Goal: Task Accomplishment & Management: Use online tool/utility

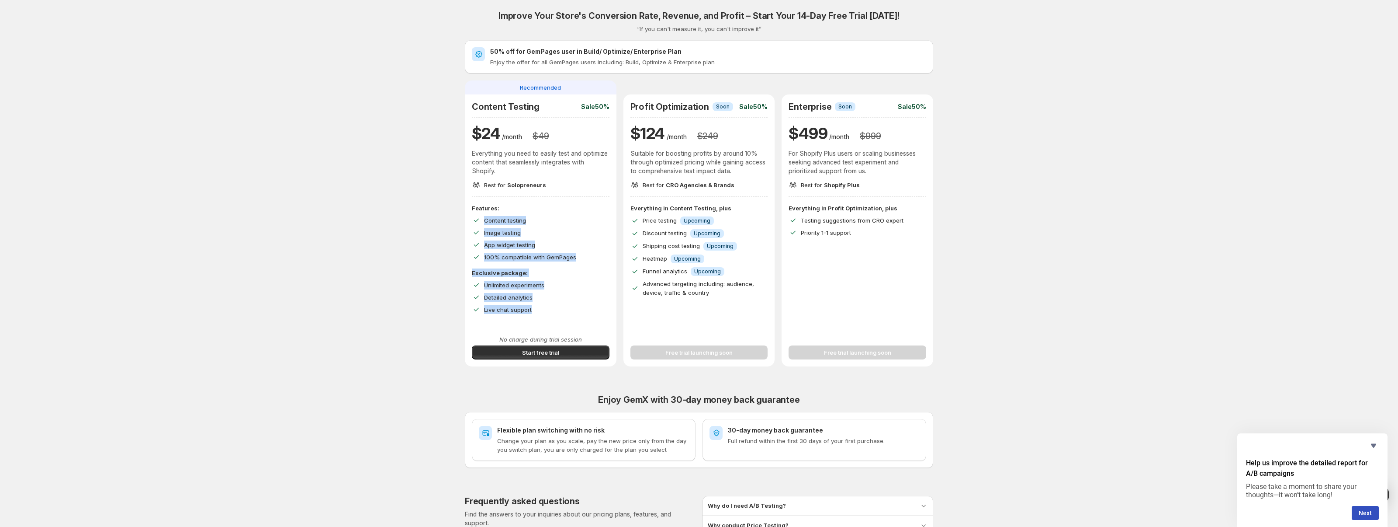
drag, startPoint x: 470, startPoint y: 218, endPoint x: 555, endPoint y: 313, distance: 127.4
click at [555, 312] on div "Features: Content testing Image testing App widget testing 100% compatible with…" at bounding box center [541, 266] width 152 height 124
click at [554, 313] on div "Features: Content testing Image testing App widget testing 100% compatible with…" at bounding box center [541, 266] width 152 height 124
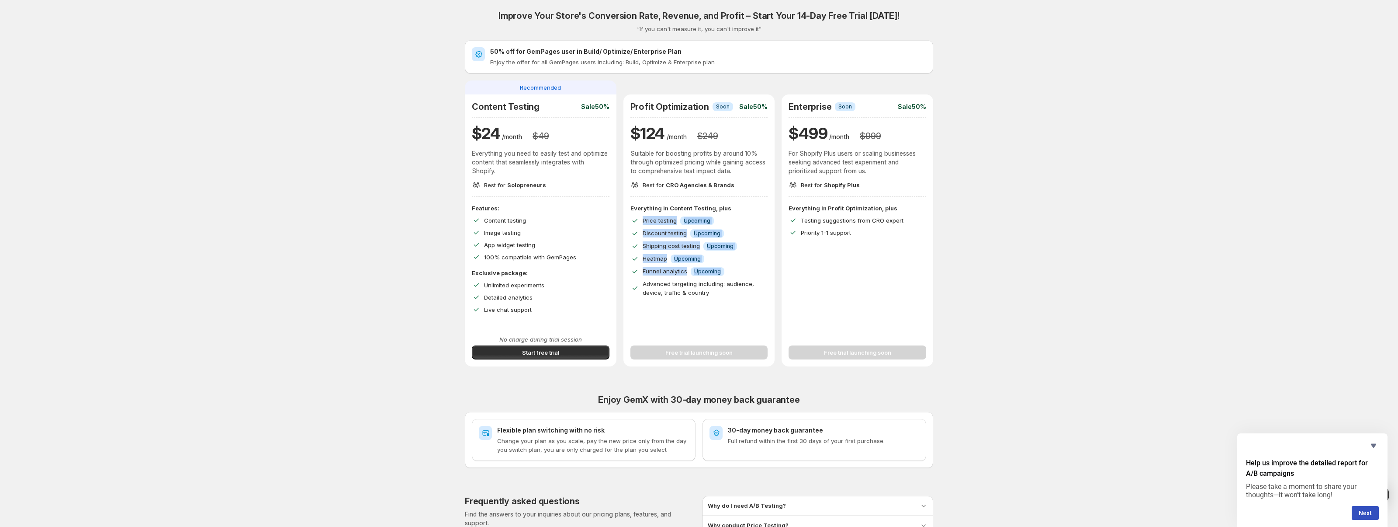
drag, startPoint x: 634, startPoint y: 296, endPoint x: 633, endPoint y: 214, distance: 82.2
click at [633, 215] on div "Everything in Content Testing, plus Price testing Info Upcoming Discount testin…" at bounding box center [700, 266] width 152 height 124
drag, startPoint x: 633, startPoint y: 214, endPoint x: 608, endPoint y: 215, distance: 25.3
click at [625, 213] on div "Everything in Content Testing, plus Price testing Info Upcoming Discount testin…" at bounding box center [700, 266] width 152 height 124
click at [533, 229] on div "Image testing" at bounding box center [546, 232] width 125 height 9
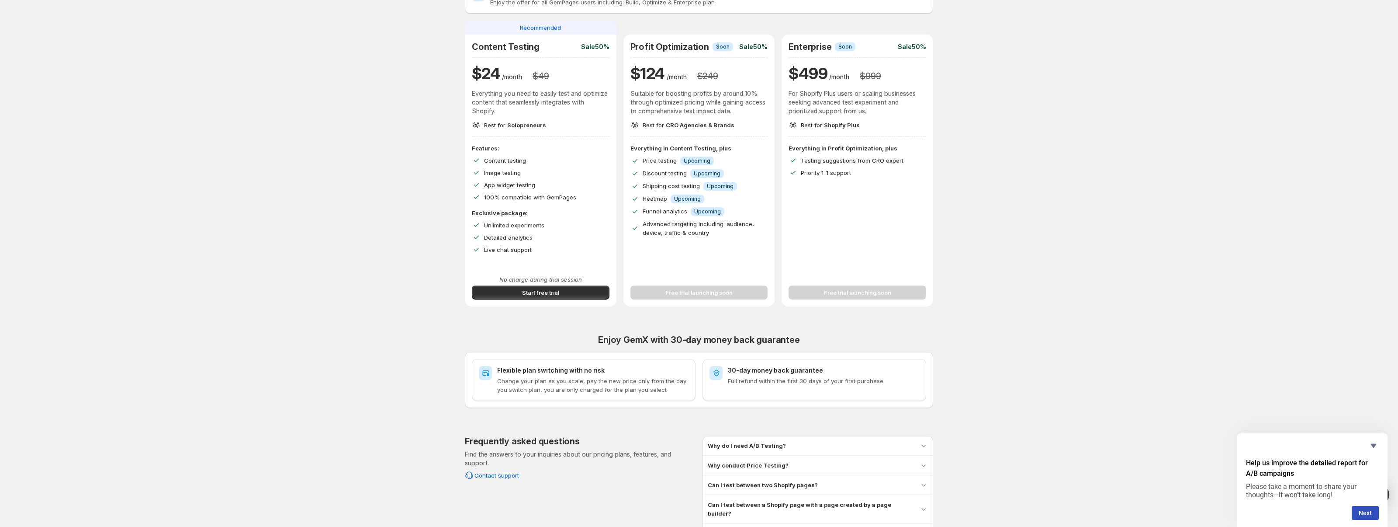
scroll to position [65, 0]
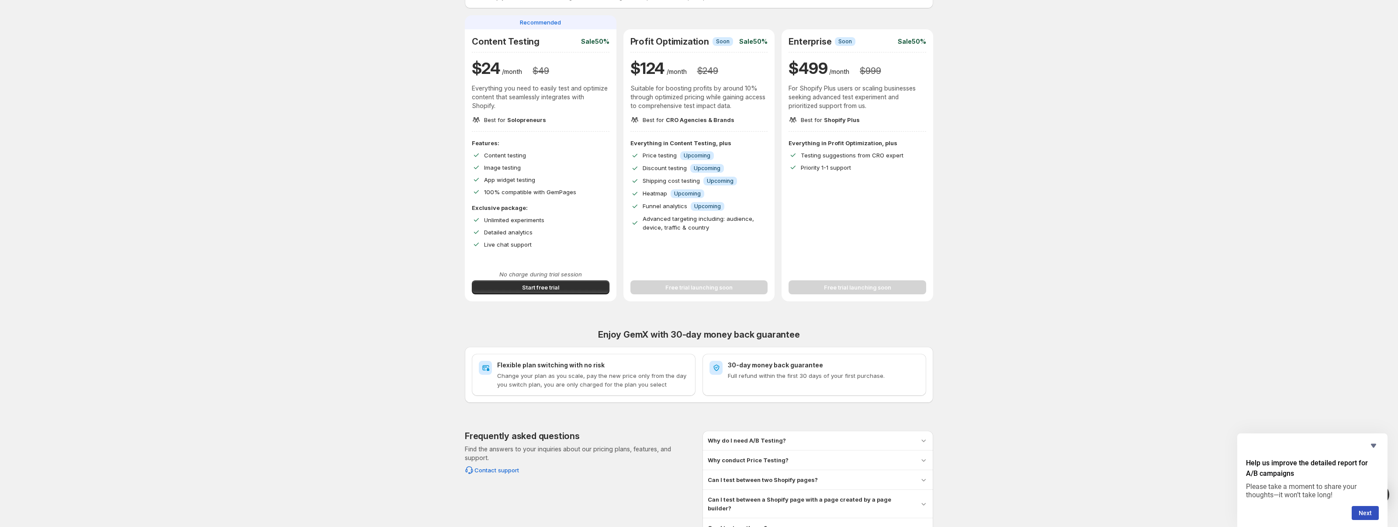
click at [541, 288] on span "Start free trial" at bounding box center [540, 287] width 37 height 9
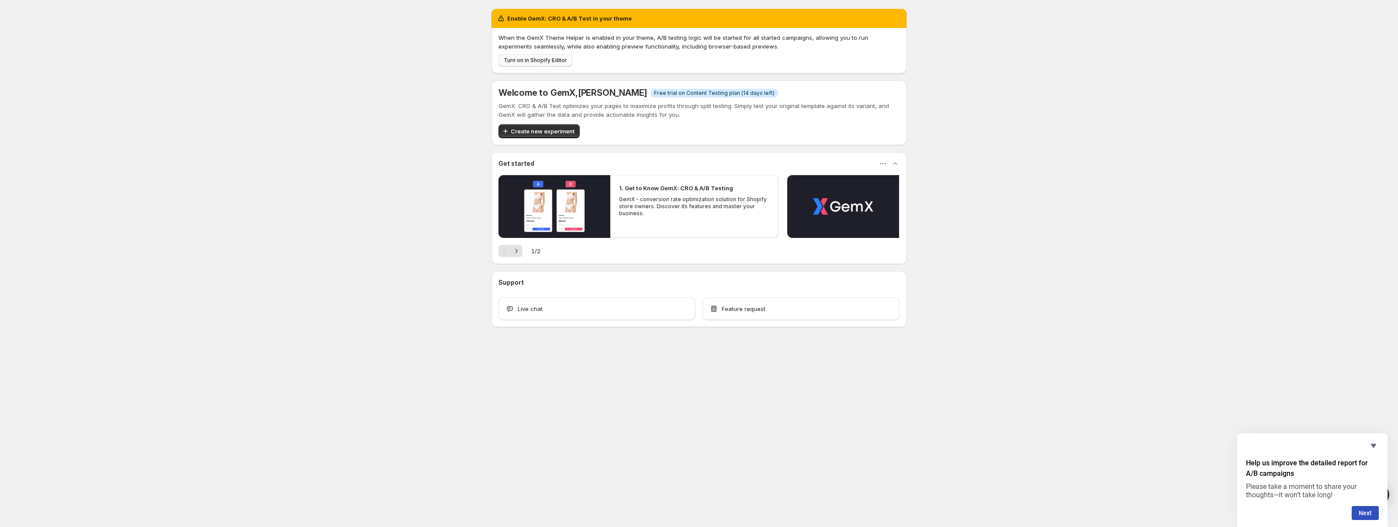
click at [533, 65] on button "Turn on in Shopify Editor" at bounding box center [536, 60] width 74 height 12
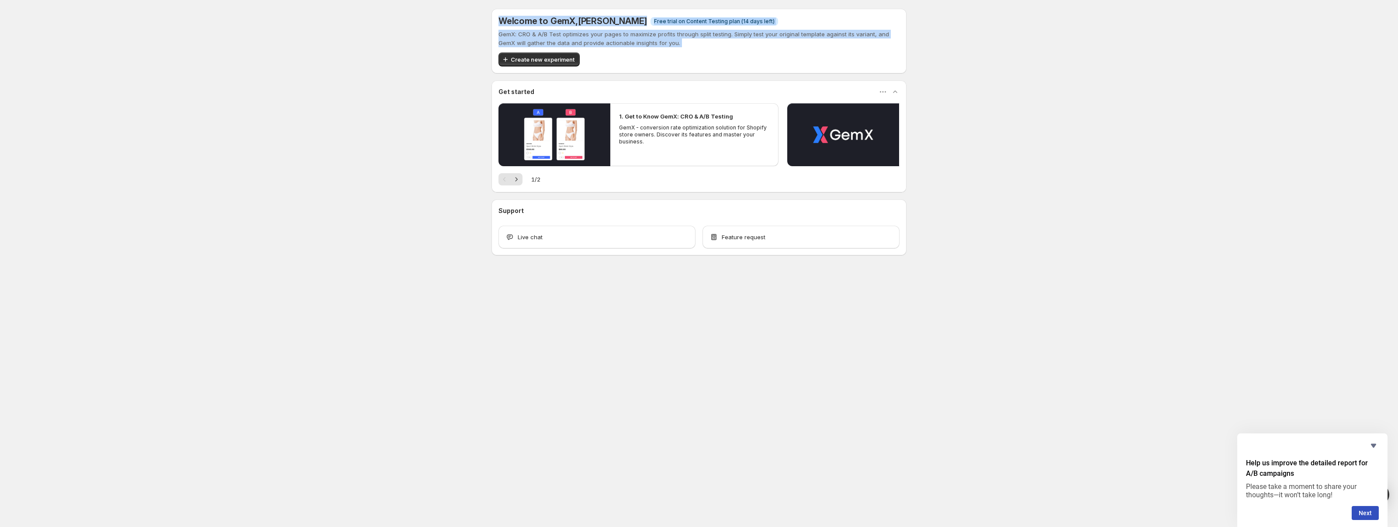
drag, startPoint x: 489, startPoint y: 3, endPoint x: 751, endPoint y: 53, distance: 266.9
click at [752, 53] on div "Welcome to GemX , Domonic Ingleston Info Free trial on Content Testing plan (14…" at bounding box center [699, 151] width 436 height 302
click at [751, 53] on div "Create new experiment" at bounding box center [699, 59] width 401 height 14
drag, startPoint x: 639, startPoint y: 71, endPoint x: 514, endPoint y: 36, distance: 129.8
click at [514, 36] on div "Welcome to GemX , Domonic Ingleston Info Free trial on Content Testing plan (14…" at bounding box center [699, 41] width 415 height 65
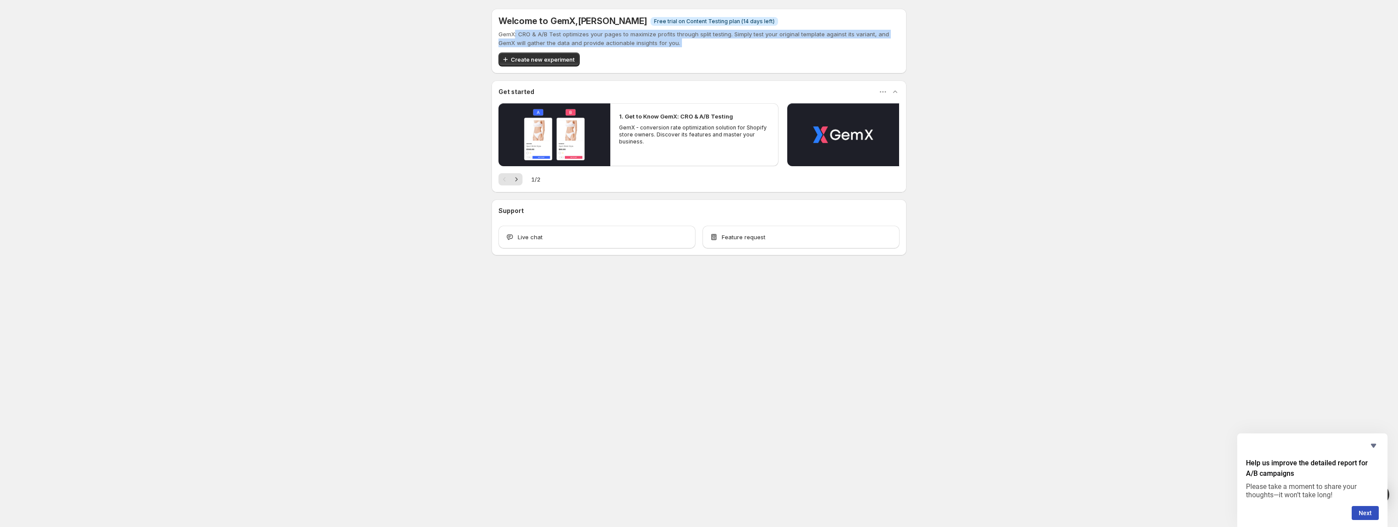
click at [514, 36] on p "GemX: CRO & A/B Test optimizes your pages to maximize profits through split tes…" at bounding box center [699, 38] width 401 height 17
click at [657, 121] on div "1. Get to Know GemX: CRO & A/B Testing GemX - conversion rate optimization solu…" at bounding box center [694, 128] width 150 height 33
drag, startPoint x: 700, startPoint y: 118, endPoint x: 812, endPoint y: 125, distance: 112.5
click at [717, 119] on h2 "1. Get to Know GemX: CRO & A/B Testing" at bounding box center [676, 116] width 114 height 9
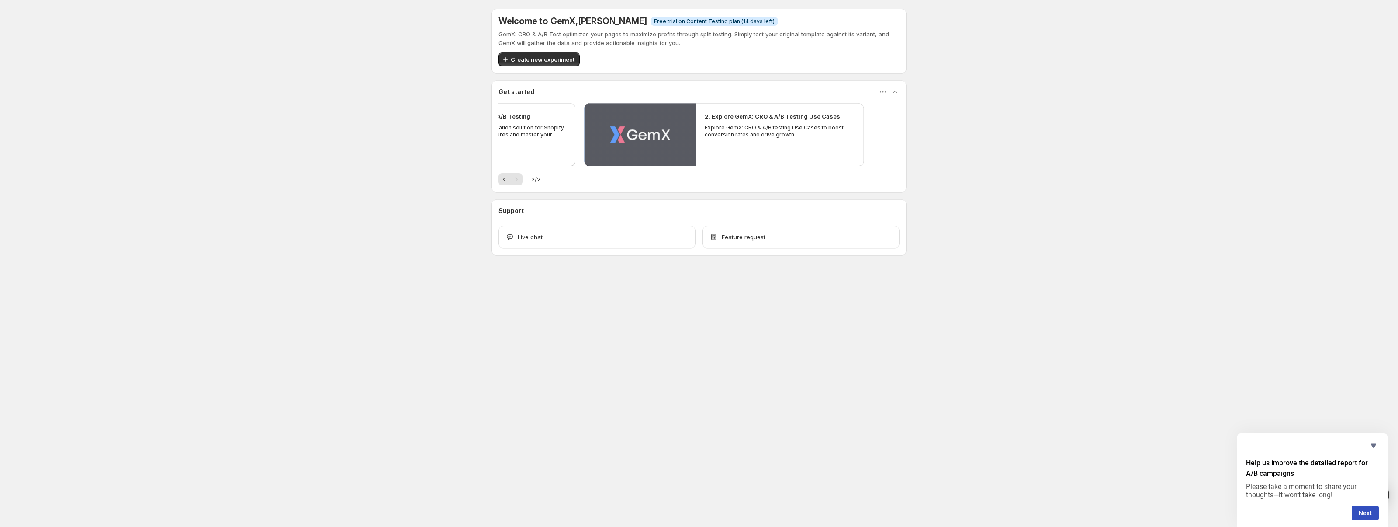
drag, startPoint x: 844, startPoint y: 130, endPoint x: 657, endPoint y: 133, distance: 186.6
click at [646, 133] on button "Play video" at bounding box center [640, 134] width 112 height 63
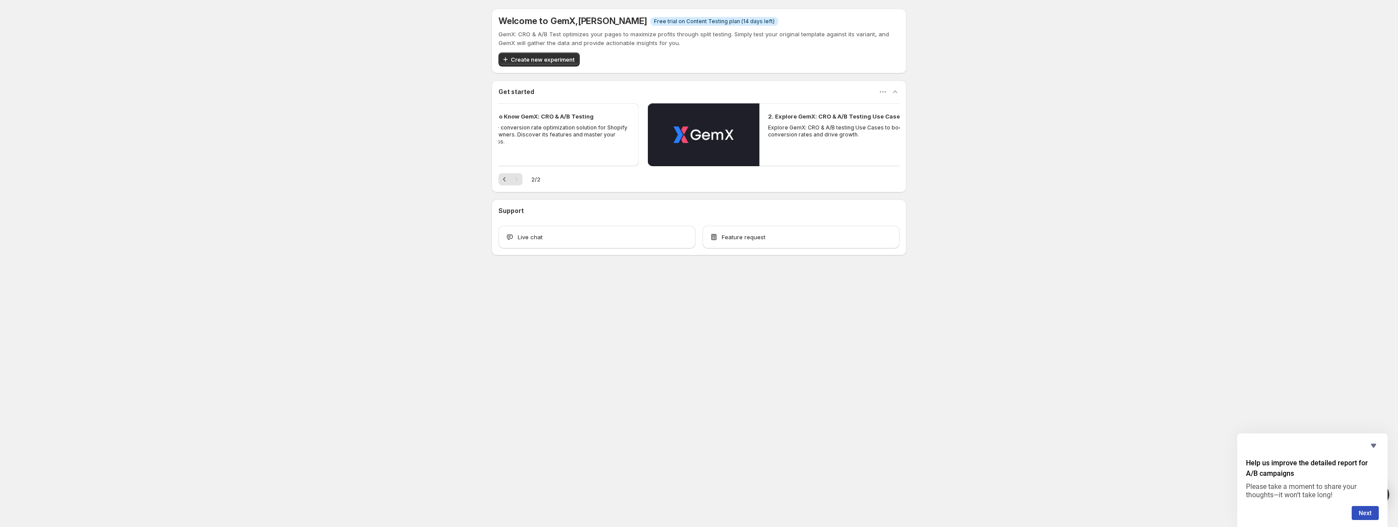
drag, startPoint x: 796, startPoint y: 133, endPoint x: 650, endPoint y: 105, distance: 148.5
click at [838, 129] on p "Explore GemX: CRO & A/B testing Use Cases to boost conversion rates and drive g…" at bounding box center [843, 131] width 150 height 14
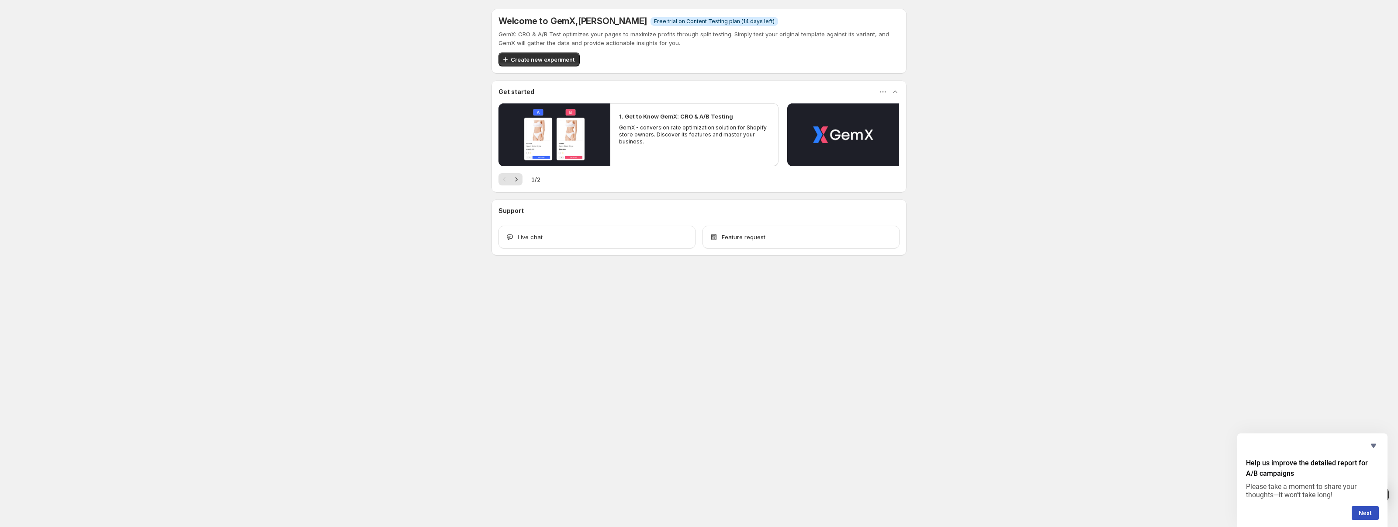
click at [574, 67] on div "Welcome to GemX , Domonic Ingleston Info Free trial on Content Testing plan (14…" at bounding box center [699, 41] width 415 height 65
click at [570, 62] on span "Create new experiment" at bounding box center [543, 59] width 64 height 9
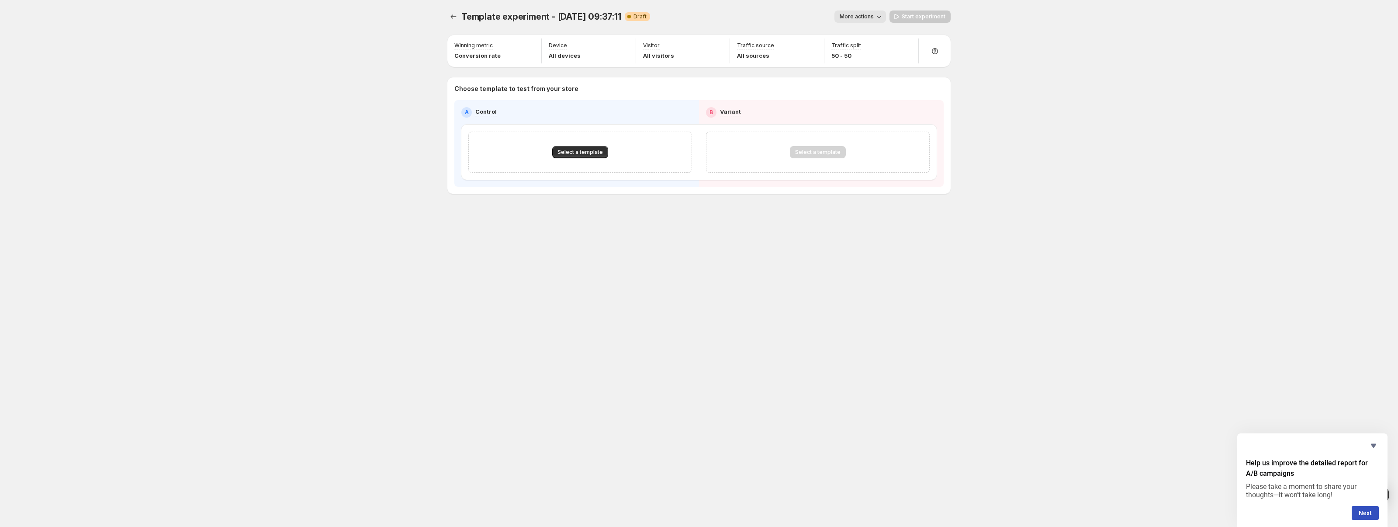
click at [568, 17] on span "Template experiment - Sep 27, 09:37:11" at bounding box center [541, 16] width 160 height 10
click at [866, 22] on button "More actions" at bounding box center [861, 16] width 52 height 12
click at [854, 47] on span "Rename" at bounding box center [865, 49] width 22 height 7
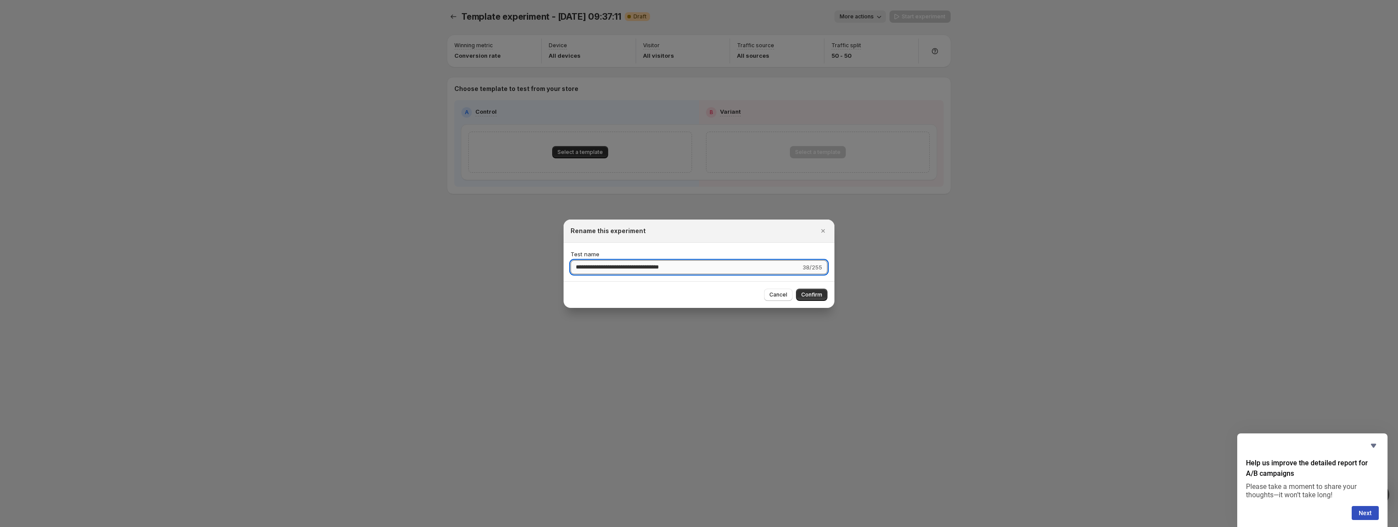
click at [623, 263] on input "**********" at bounding box center [686, 267] width 230 height 14
click at [623, 264] on input "**********" at bounding box center [686, 267] width 230 height 14
click at [623, 265] on input "**********" at bounding box center [686, 267] width 230 height 14
click at [622, 265] on input "**********" at bounding box center [686, 267] width 230 height 14
type input "**********"
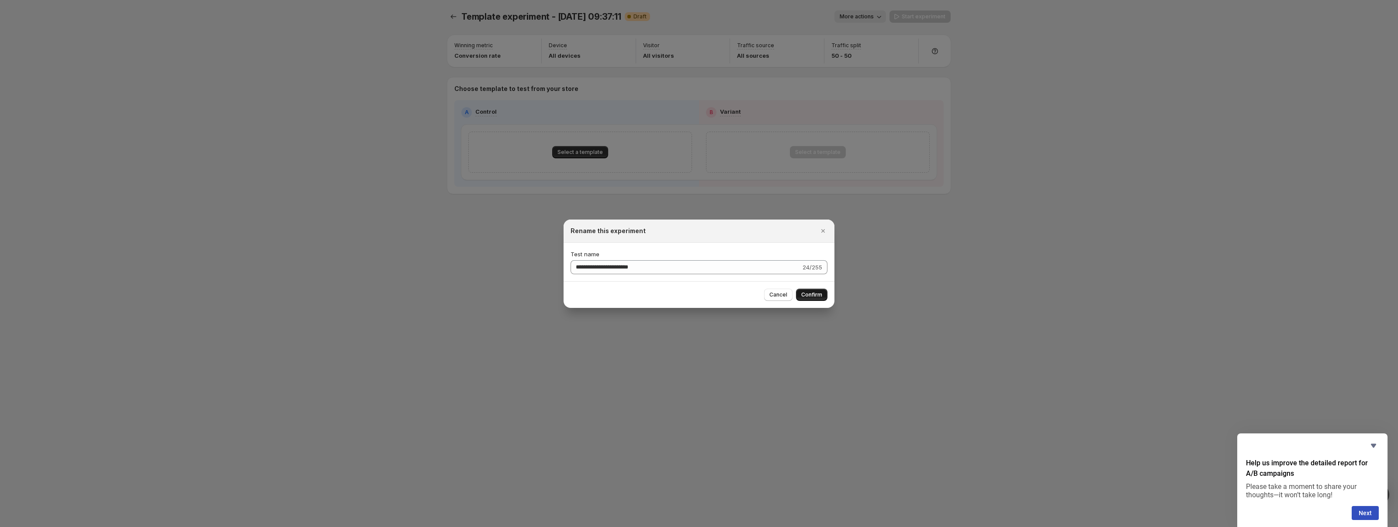
click at [817, 293] on span "Confirm" at bounding box center [811, 294] width 21 height 7
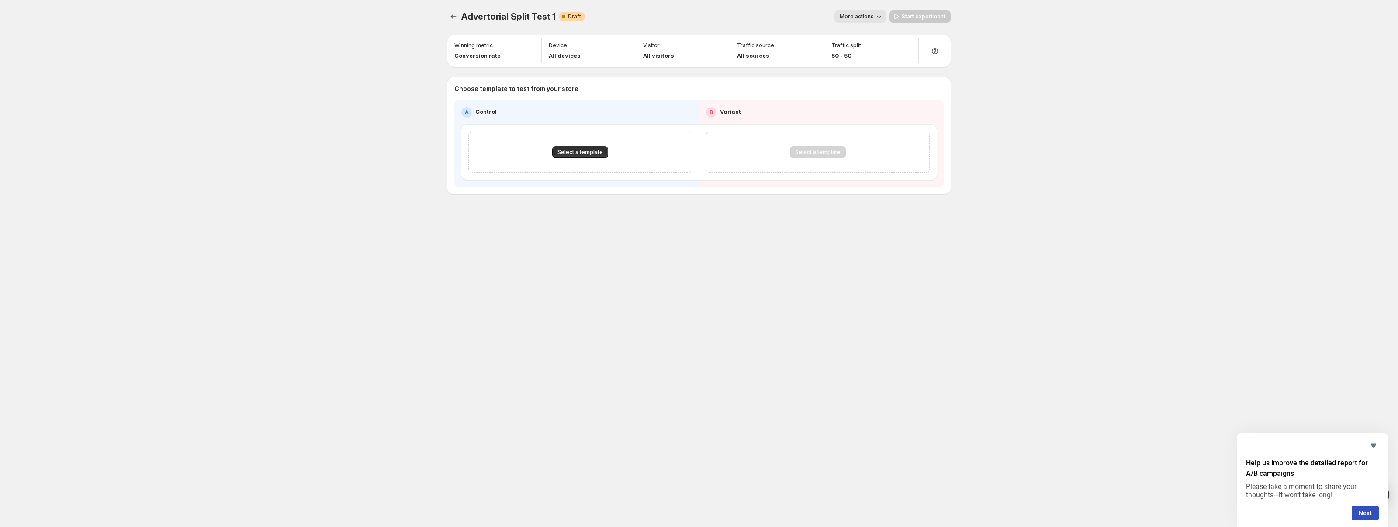
click at [863, 21] on button "More actions" at bounding box center [861, 16] width 52 height 12
click at [863, 18] on span "More actions" at bounding box center [857, 16] width 34 height 7
click at [578, 152] on span "Select a template" at bounding box center [580, 152] width 45 height 7
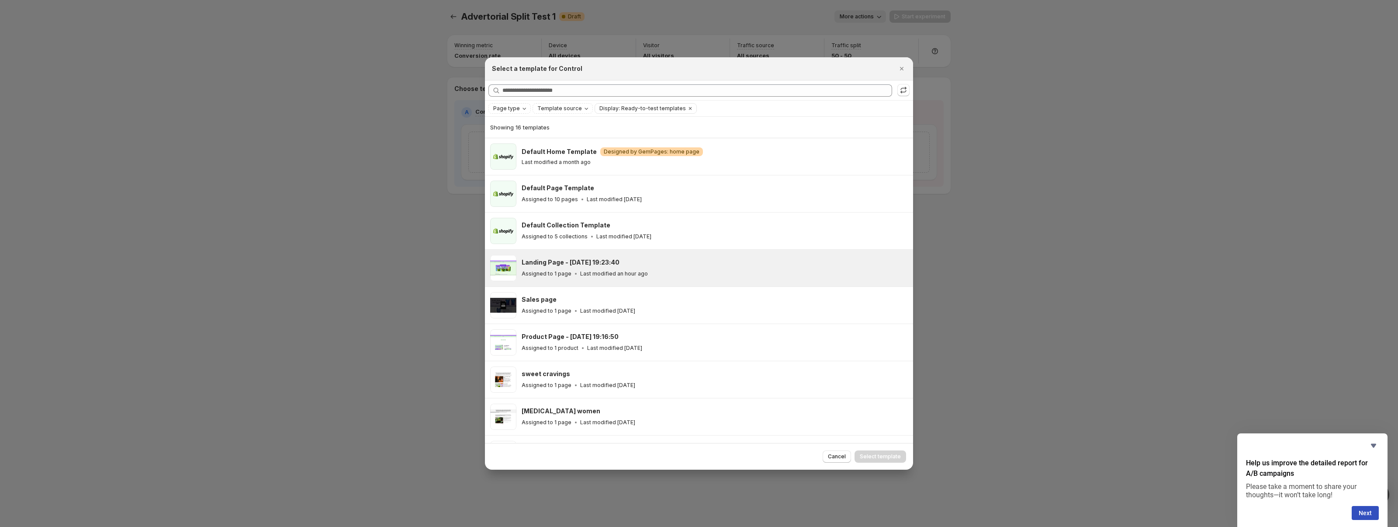
click at [643, 267] on div "Landing Page - Sep 17, 19:23:40 Assigned to 1 page Last modified an hour ago" at bounding box center [714, 268] width 384 height 20
click at [869, 452] on button "Select template" at bounding box center [881, 456] width 52 height 12
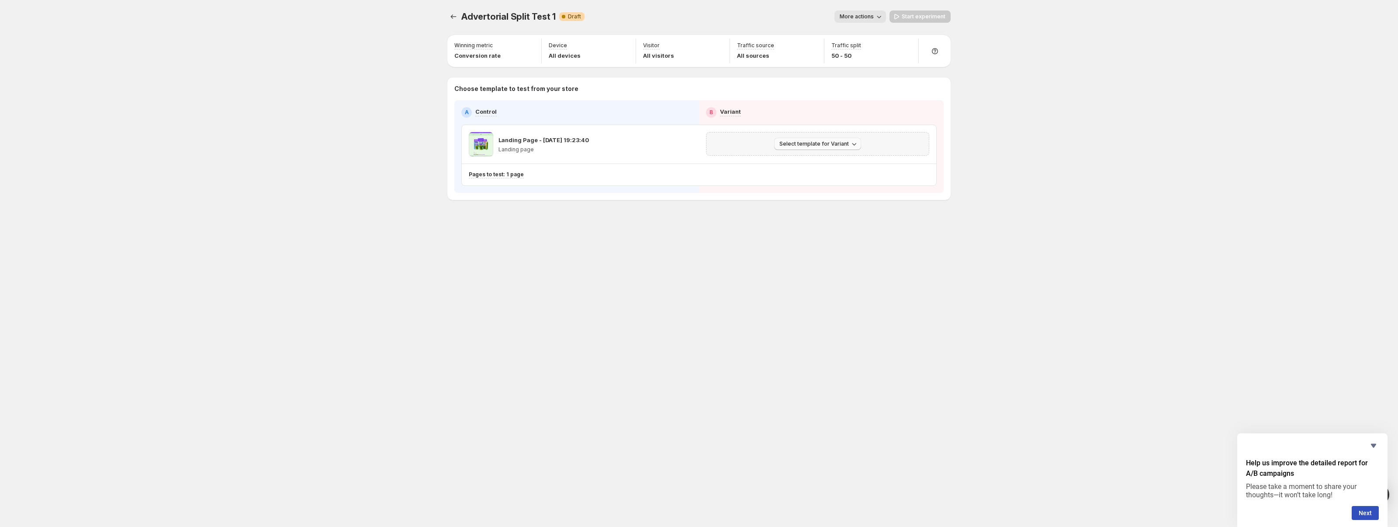
click at [815, 148] on button "Select template for Variant" at bounding box center [817, 144] width 87 height 12
click at [854, 180] on span "Create Variant based on Control" at bounding box center [819, 176] width 89 height 7
drag, startPoint x: 741, startPoint y: 141, endPoint x: 846, endPoint y: 140, distance: 104.9
click at [846, 140] on p "Copy of Landing Page - Sep 17, 19:23:40" at bounding box center [793, 139] width 114 height 9
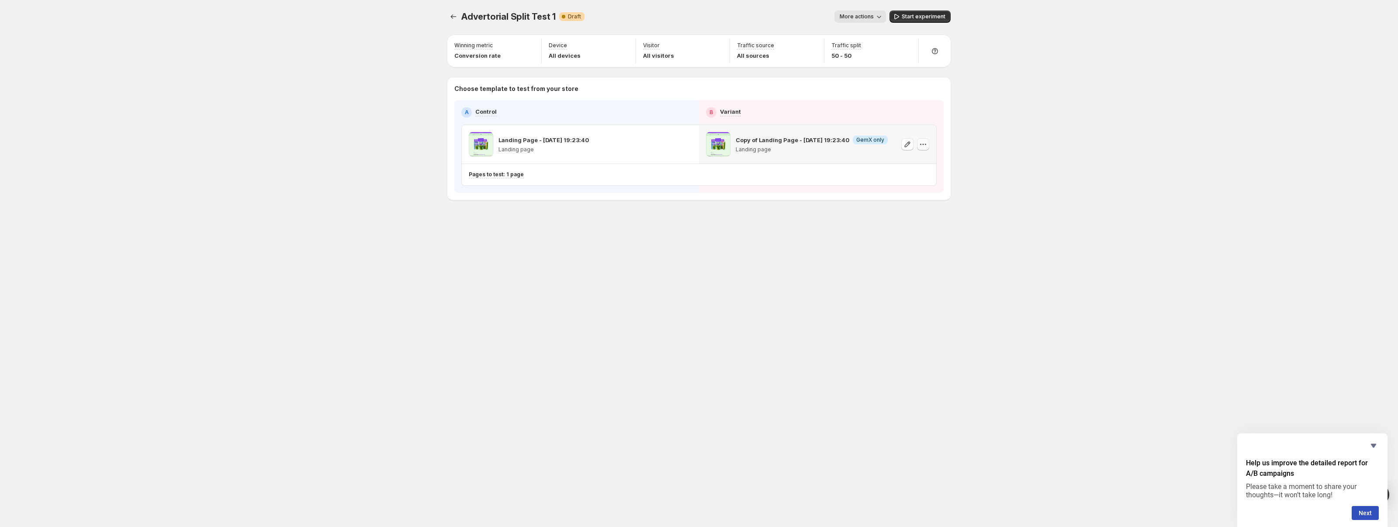
click at [922, 146] on icon "button" at bounding box center [923, 144] width 9 height 9
click at [924, 146] on icon "button" at bounding box center [923, 144] width 9 height 9
click at [907, 48] on icon "button" at bounding box center [907, 47] width 6 height 6
drag, startPoint x: 908, startPoint y: 66, endPoint x: 890, endPoint y: 68, distance: 18.9
click at [890, 68] on input "range" at bounding box center [907, 65] width 126 height 12
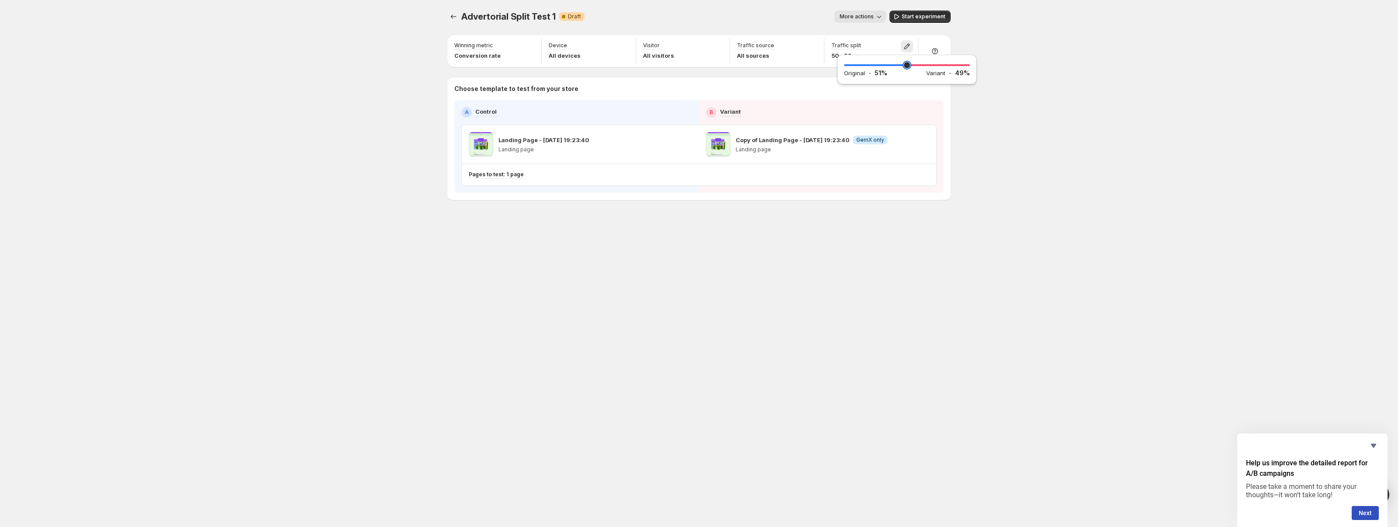
drag, startPoint x: 887, startPoint y: 68, endPoint x: 908, endPoint y: 69, distance: 21.4
click at [908, 69] on input "range" at bounding box center [907, 65] width 126 height 12
click at [908, 67] on input "range" at bounding box center [907, 65] width 126 height 12
drag, startPoint x: 911, startPoint y: 65, endPoint x: 954, endPoint y: 63, distance: 42.4
click at [954, 63] on input "range" at bounding box center [907, 65] width 126 height 12
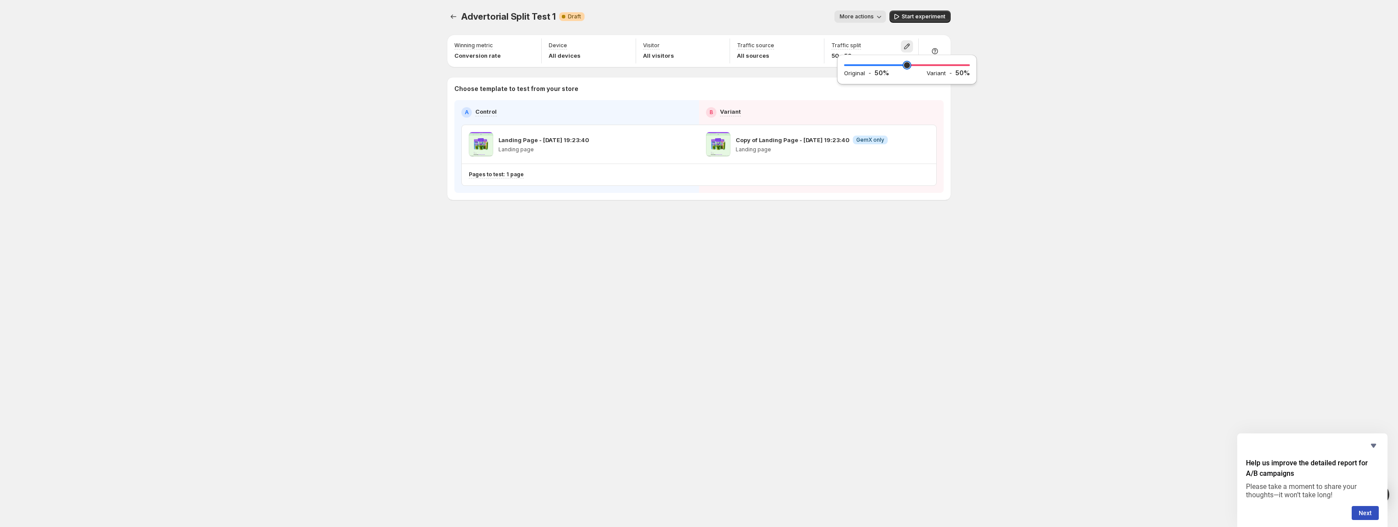
drag, startPoint x: 950, startPoint y: 66, endPoint x: 906, endPoint y: 68, distance: 44.2
type input "**"
click at [906, 68] on input "range" at bounding box center [907, 65] width 126 height 12
click at [994, 125] on div "Advertorial Split Test 1. This page is ready Advertorial Split Test 1 Warning C…" at bounding box center [699, 263] width 1398 height 527
drag, startPoint x: 906, startPoint y: 143, endPoint x: 922, endPoint y: 145, distance: 16.3
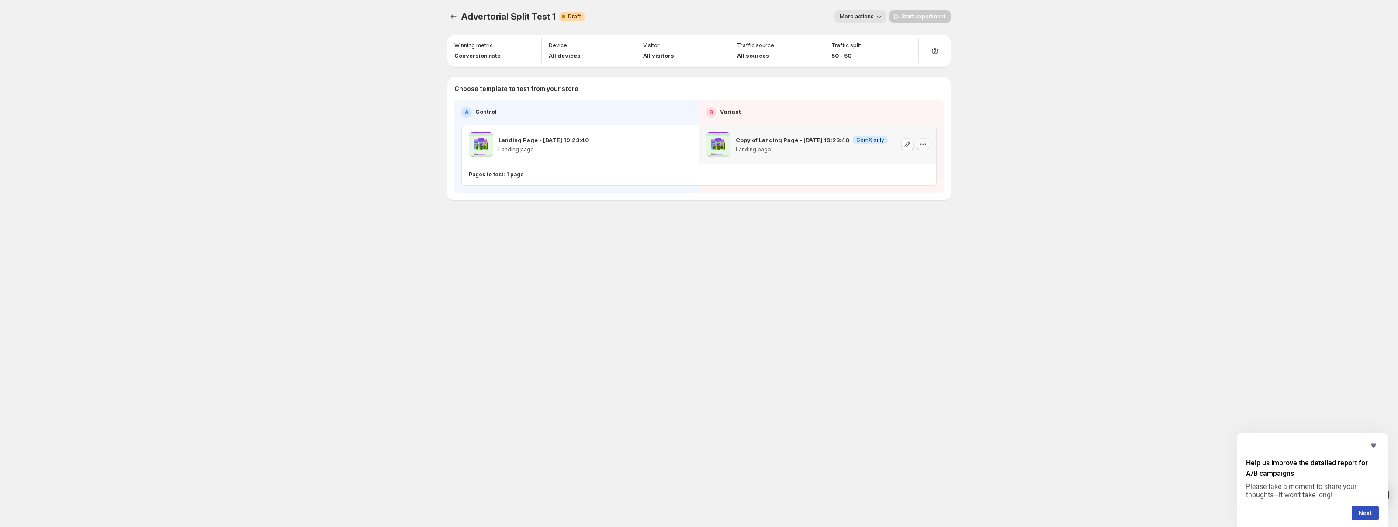
click at [922, 145] on div at bounding box center [915, 144] width 28 height 24
click at [922, 145] on icon "button" at bounding box center [923, 144] width 9 height 9
click at [925, 142] on icon "button" at bounding box center [923, 144] width 9 height 9
click at [930, 17] on div "Start experiment" at bounding box center [920, 16] width 61 height 12
drag, startPoint x: 443, startPoint y: 14, endPoint x: 448, endPoint y: 14, distance: 5.3
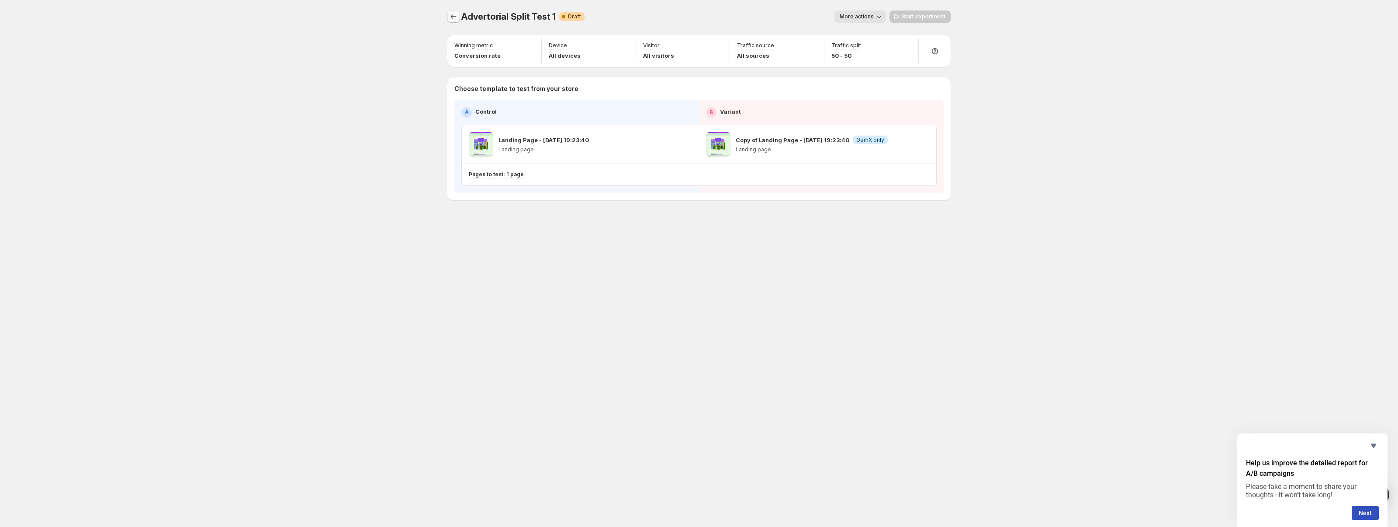
click at [444, 14] on div "Advertorial Split Test 1. This page is ready Advertorial Split Test 1 Warning C…" at bounding box center [699, 123] width 524 height 247
click at [454, 14] on icon "Experiments" at bounding box center [453, 16] width 9 height 9
click at [457, 23] on div "Advertorial Split Test 1. This page is ready Advertorial Split Test 1 Warning C…" at bounding box center [698, 16] width 503 height 33
click at [454, 19] on icon "Experiments" at bounding box center [453, 16] width 9 height 9
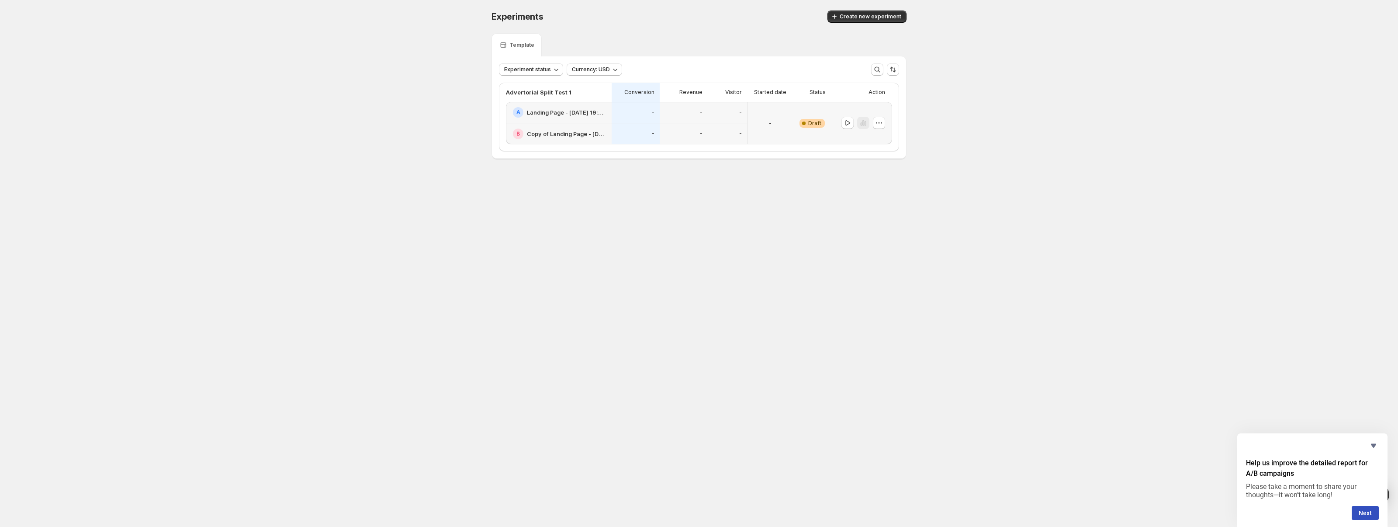
click at [758, 121] on div "-" at bounding box center [770, 123] width 38 height 32
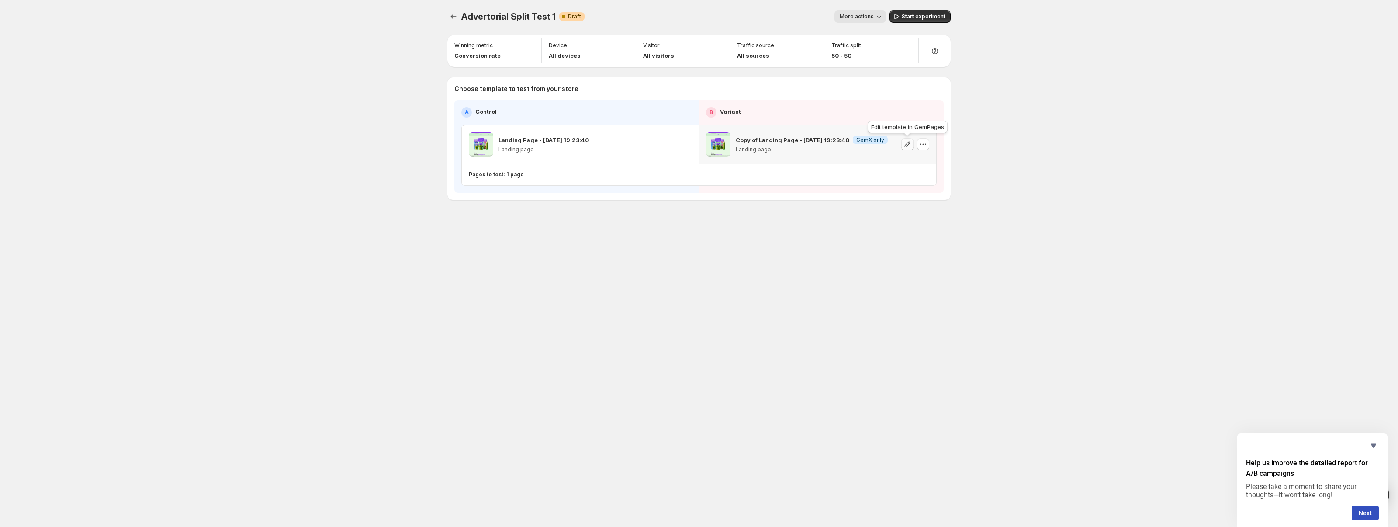
click at [907, 146] on icon "button" at bounding box center [907, 144] width 9 height 9
